Goal: Task Accomplishment & Management: Manage account settings

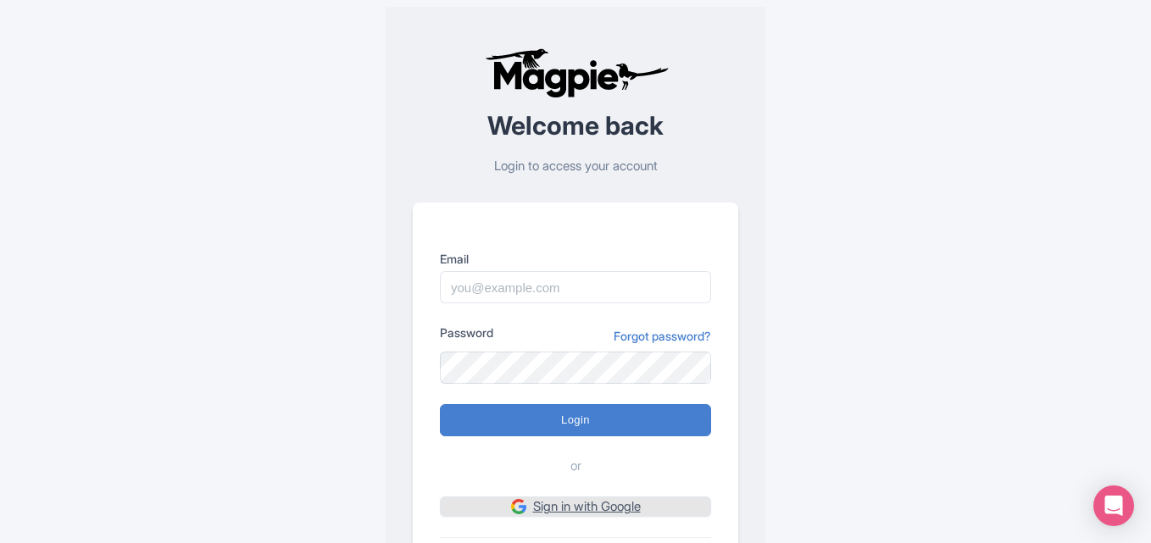
click at [651, 510] on link "Sign in with Google" at bounding box center [575, 507] width 271 height 21
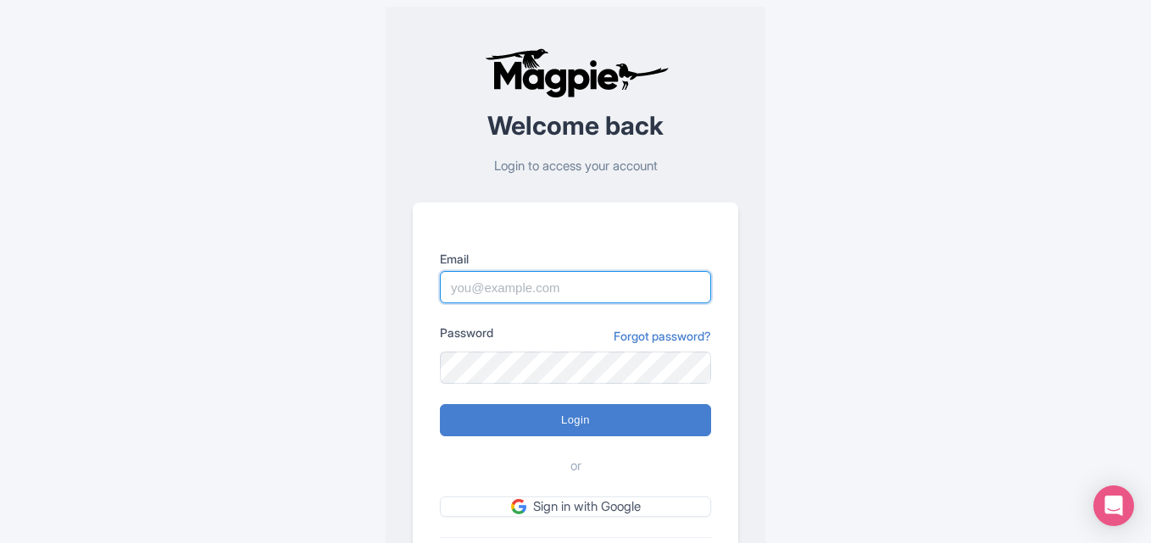
click at [553, 271] on input "Email" at bounding box center [575, 287] width 271 height 32
type input "[EMAIL_ADDRESS][DOMAIN_NAME]"
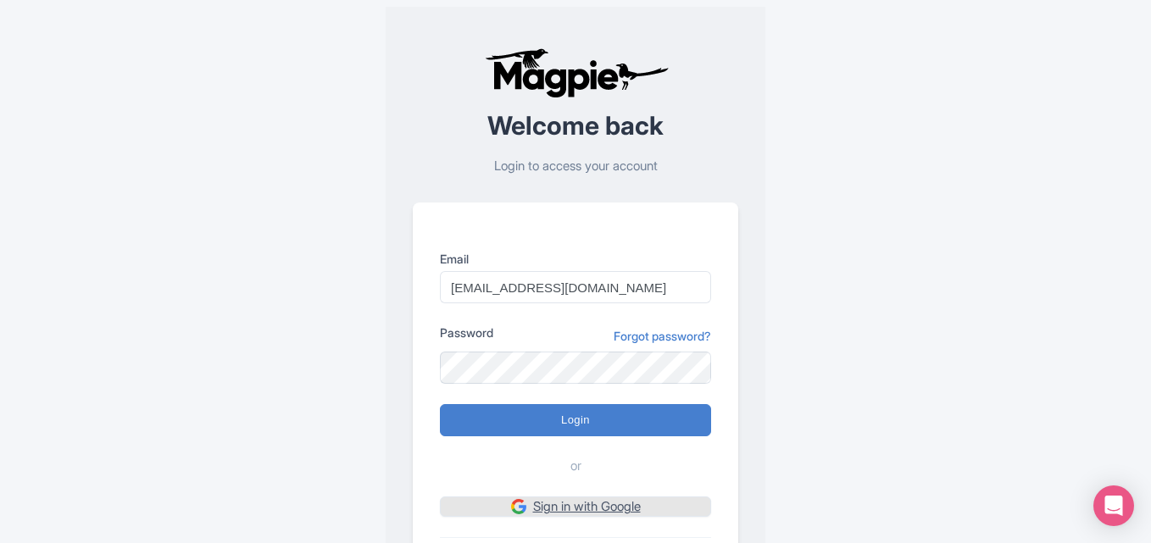
click at [590, 515] on link "Sign in with Google" at bounding box center [575, 507] width 271 height 21
